Goal: Information Seeking & Learning: Learn about a topic

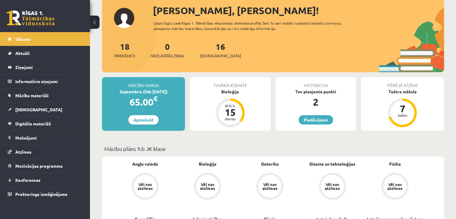
scroll to position [49, 0]
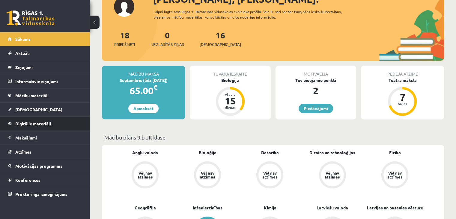
click at [12, 124] on link "Digitālie materiāli" at bounding box center [45, 124] width 75 height 14
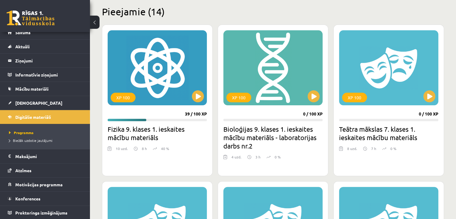
scroll to position [145, 0]
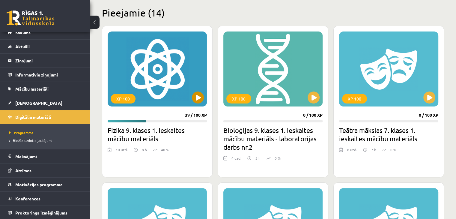
click at [172, 87] on div "XP 100" at bounding box center [157, 69] width 99 height 75
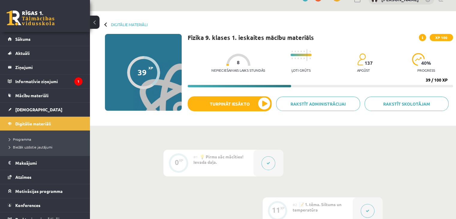
scroll to position [24, 0]
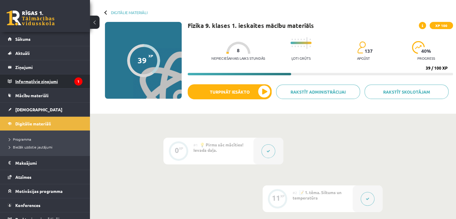
click at [51, 82] on legend "Informatīvie ziņojumi 1" at bounding box center [48, 81] width 67 height 14
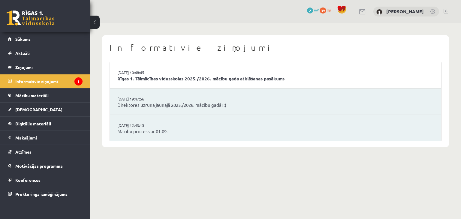
click at [122, 82] on li "[DATE] 10:48:45 Rīgas 1. Tālmācības vidusskolas 2025./2026. mācību gada atklāša…" at bounding box center [275, 75] width 331 height 26
click at [168, 70] on li "02.09.2025 10:48:45 Rīgas 1. Tālmācības vidusskolas 2025./2026. mācību gada atk…" at bounding box center [275, 75] width 331 height 26
click at [167, 76] on link "Rīgas 1. Tālmācības vidusskolas 2025./2026. mācību gada atklāšanas pasākums" at bounding box center [275, 78] width 316 height 7
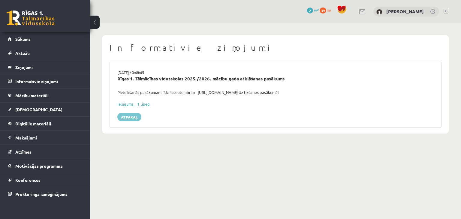
click at [129, 115] on link "Atpakaļ" at bounding box center [129, 117] width 24 height 8
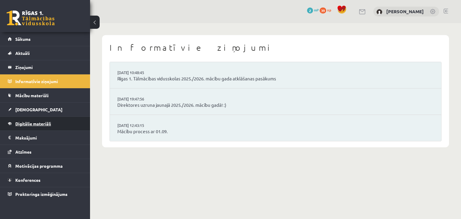
click at [47, 128] on link "Digitālie materiāli" at bounding box center [45, 124] width 75 height 14
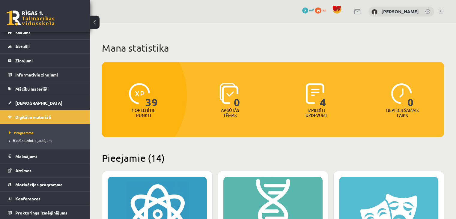
scroll to position [12, 0]
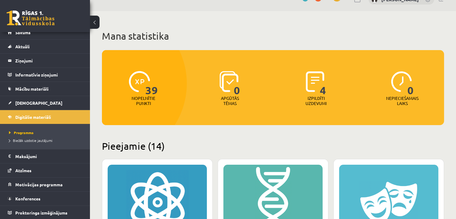
drag, startPoint x: 201, startPoint y: 137, endPoint x: 208, endPoint y: 136, distance: 6.7
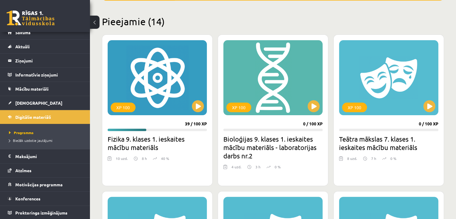
scroll to position [137, 0]
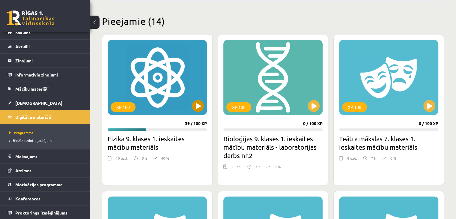
click at [164, 91] on div "XP 100" at bounding box center [157, 77] width 99 height 75
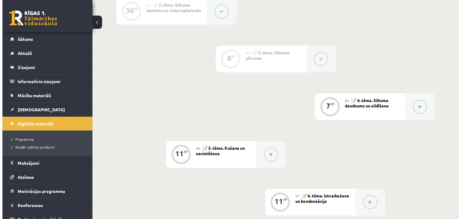
scroll to position [260, 0]
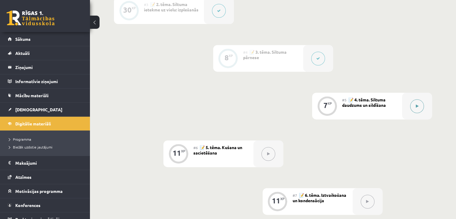
click at [418, 109] on button at bounding box center [418, 106] width 14 height 14
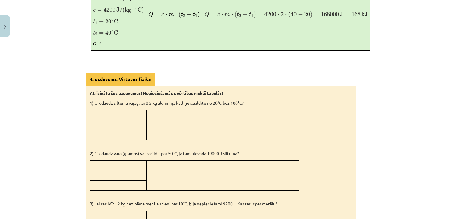
scroll to position [427, 0]
click at [92, 109] on p at bounding box center [118, 112] width 52 height 6
click at [108, 109] on p at bounding box center [118, 112] width 52 height 6
click at [113, 119] on p at bounding box center [118, 122] width 52 height 6
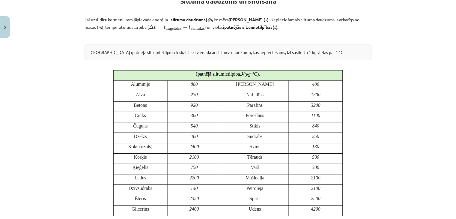
scroll to position [134, 0]
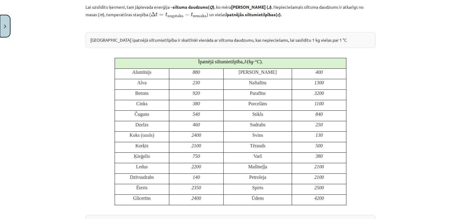
click at [2, 24] on button "Close" at bounding box center [5, 26] width 10 height 22
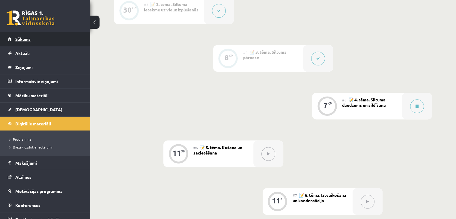
click at [28, 43] on link "Sākums" at bounding box center [45, 39] width 75 height 14
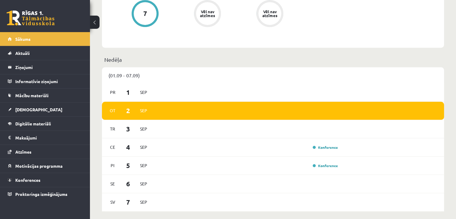
scroll to position [381, 0]
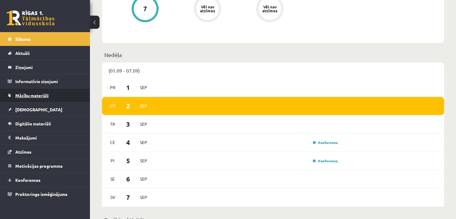
click at [54, 95] on link "Mācību materiāli" at bounding box center [45, 96] width 75 height 14
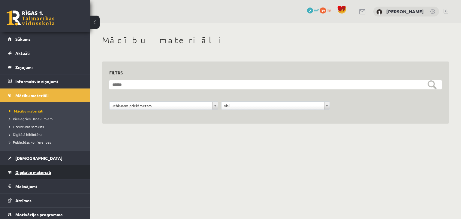
click at [47, 168] on link "Digitālie materiāli" at bounding box center [45, 172] width 75 height 14
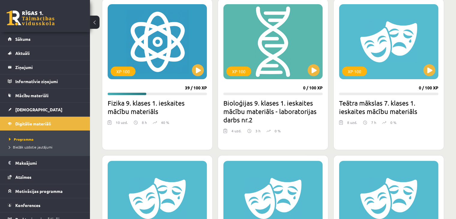
scroll to position [172, 0]
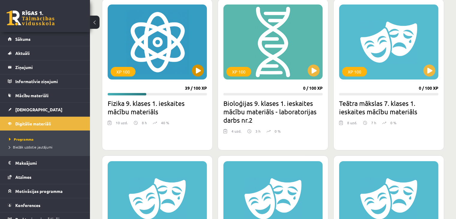
click at [205, 68] on div "XP 100" at bounding box center [157, 42] width 99 height 75
click at [177, 67] on div "XP 100" at bounding box center [157, 42] width 99 height 75
click at [181, 67] on div "XP 100" at bounding box center [157, 42] width 99 height 75
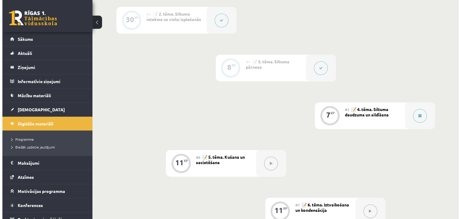
scroll to position [252, 0]
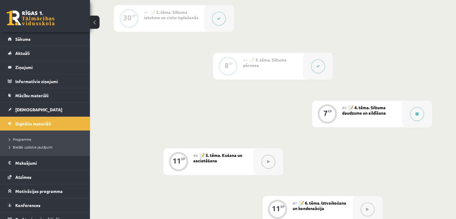
click at [346, 111] on span "📝 4. tēma. Siltuma daudzums un sildīšana" at bounding box center [364, 110] width 44 height 11
click at [418, 109] on button at bounding box center [418, 114] width 14 height 14
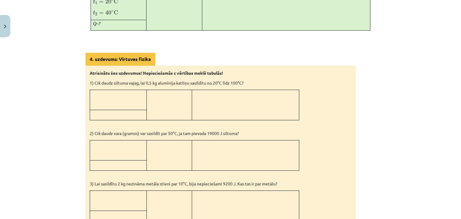
scroll to position [446, 0]
click at [263, 141] on p at bounding box center [245, 144] width 103 height 6
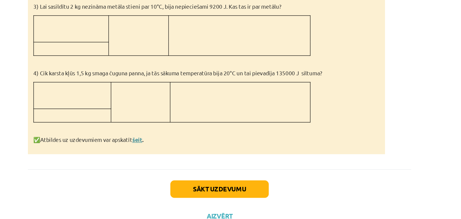
scroll to position [592, 0]
click at [167, 137] on link "šeit" at bounding box center [168, 139] width 8 height 5
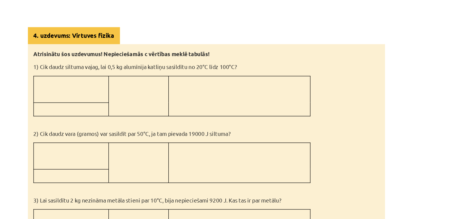
scroll to position [479, 0]
drag, startPoint x: 206, startPoint y: 98, endPoint x: 228, endPoint y: 98, distance: 22.2
click at [228, 98] on p "2) Cik daudz vara (gramos) var sasildīt par 50°C, ja tam pievada 19000 J siltum…" at bounding box center [221, 101] width 262 height 6
drag, startPoint x: 208, startPoint y: 95, endPoint x: 268, endPoint y: 98, distance: 60.1
click at [268, 98] on p "2) Cik daudz vara (gramos) var sasildīt par 50°C, ja tam pievada 19000 J siltum…" at bounding box center [221, 101] width 262 height 6
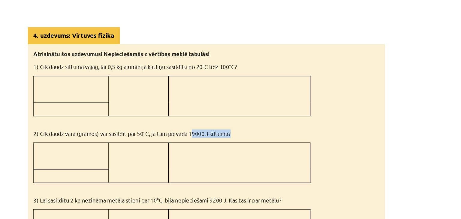
drag, startPoint x: 268, startPoint y: 98, endPoint x: 250, endPoint y: 93, distance: 18.9
click at [250, 93] on div "Atrisinātu šos uzdevumus! Nepieciešamās c vērtības meklē tabulās! 1) Cik daudz …" at bounding box center [221, 148] width 270 height 230
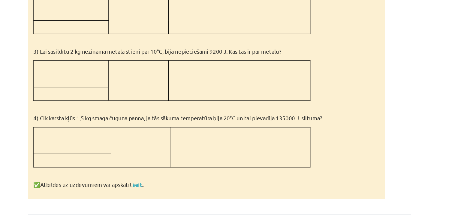
scroll to position [250, 0]
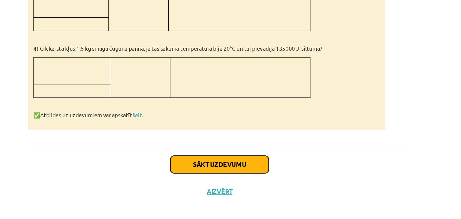
click at [224, 171] on button "Sākt uzdevumu" at bounding box center [230, 177] width 74 height 13
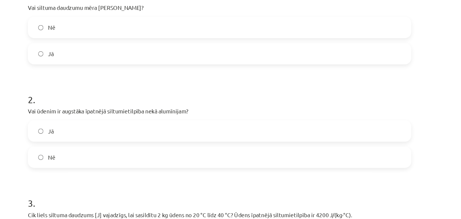
scroll to position [139, 0]
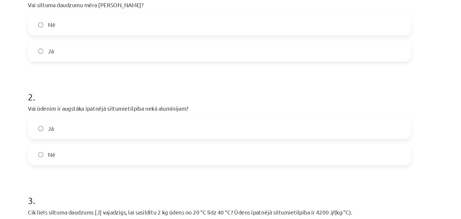
click at [96, 114] on label "Nē" at bounding box center [230, 117] width 289 height 15
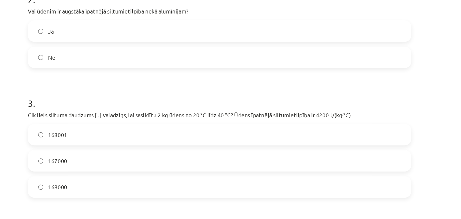
scroll to position [249, 0]
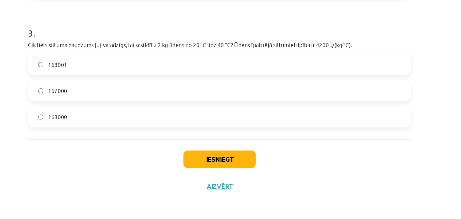
click at [90, 142] on label "168000" at bounding box center [230, 141] width 289 height 15
click at [223, 174] on button "Iesniegt" at bounding box center [230, 173] width 55 height 13
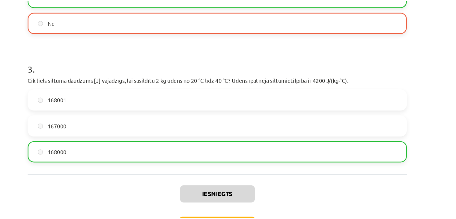
scroll to position [232, 0]
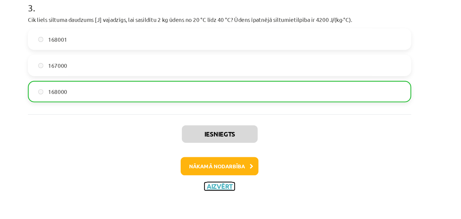
click at [224, 196] on button "Aizvērt" at bounding box center [230, 194] width 23 height 6
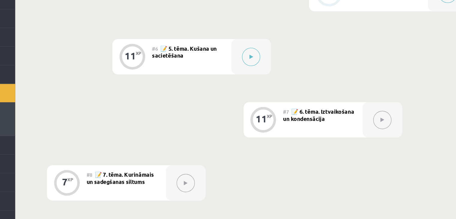
scroll to position [318, 0]
